Goal: Task Accomplishment & Management: Manage account settings

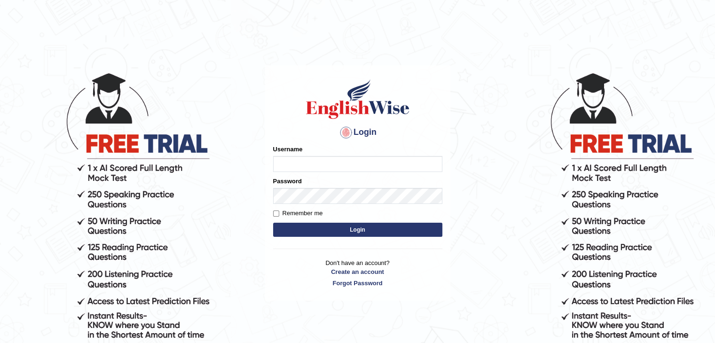
type input "a"
type input "zabirsattarkhan"
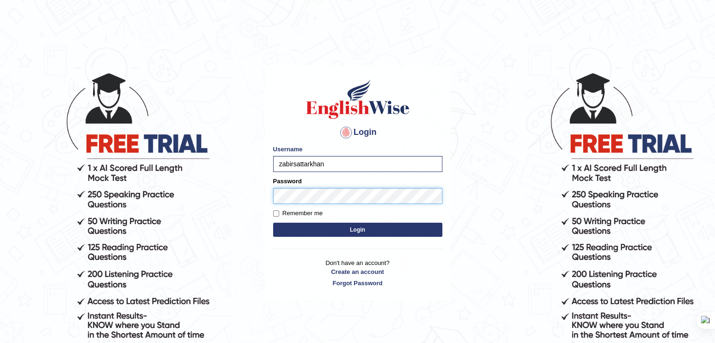
click at [273, 223] on button "Login" at bounding box center [357, 230] width 169 height 14
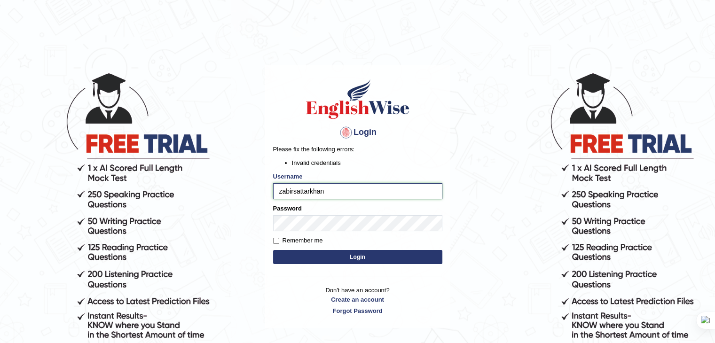
click at [331, 193] on input "zabirsattarkhan" at bounding box center [357, 191] width 169 height 16
type input "zabirsattarkhan3"
click at [273, 250] on button "Login" at bounding box center [357, 257] width 169 height 14
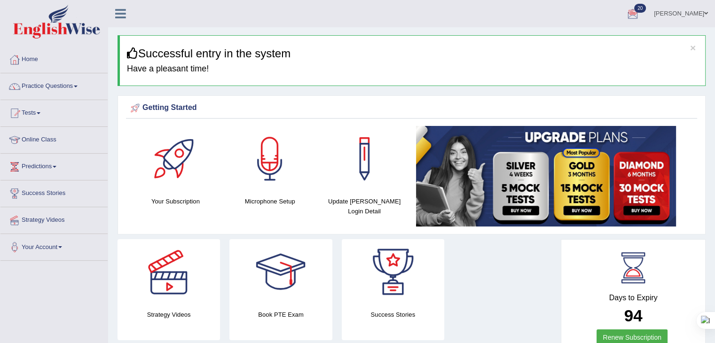
click at [659, 10] on link "Zabir Sattar Khan" at bounding box center [681, 12] width 68 height 24
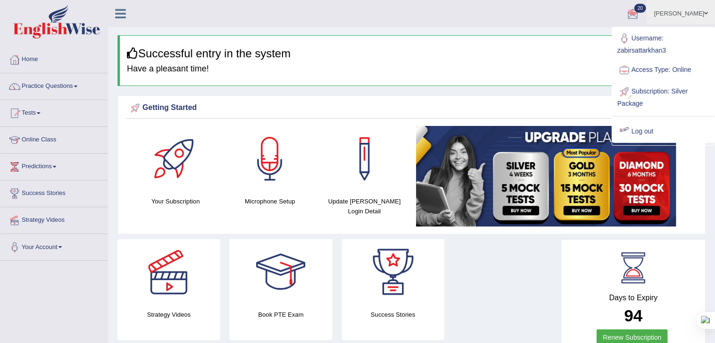
click at [636, 126] on link "Log out" at bounding box center [664, 132] width 102 height 22
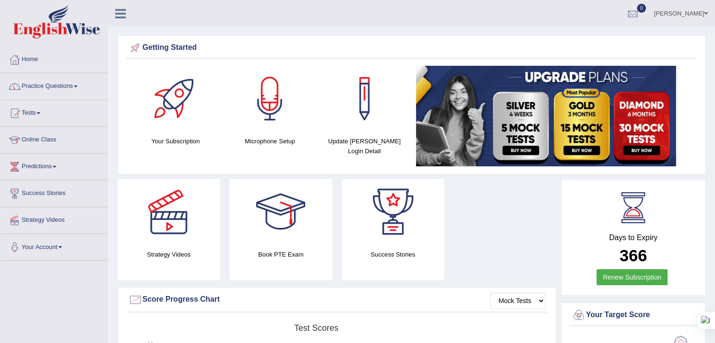
click at [674, 14] on link "Avhinab Rizal" at bounding box center [681, 12] width 68 height 24
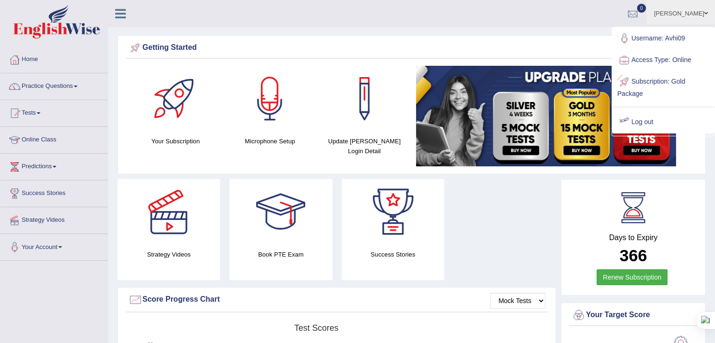
click at [640, 113] on link "Log out" at bounding box center [664, 122] width 102 height 22
